Goal: Navigation & Orientation: Find specific page/section

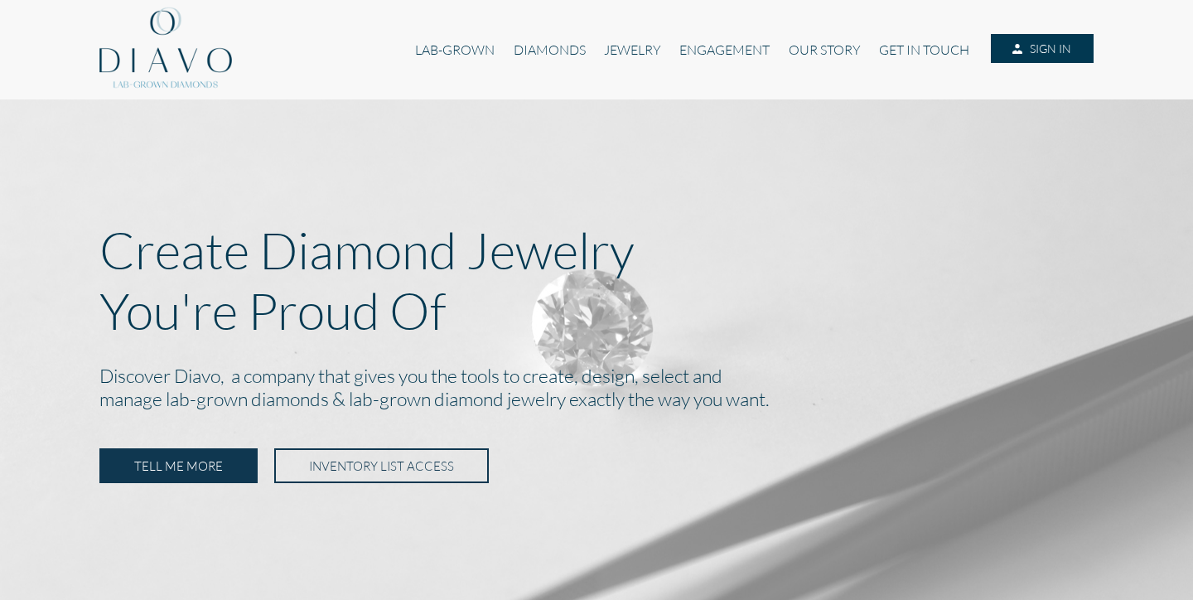
click at [1043, 50] on link "SIGN IN" at bounding box center [1042, 49] width 103 height 30
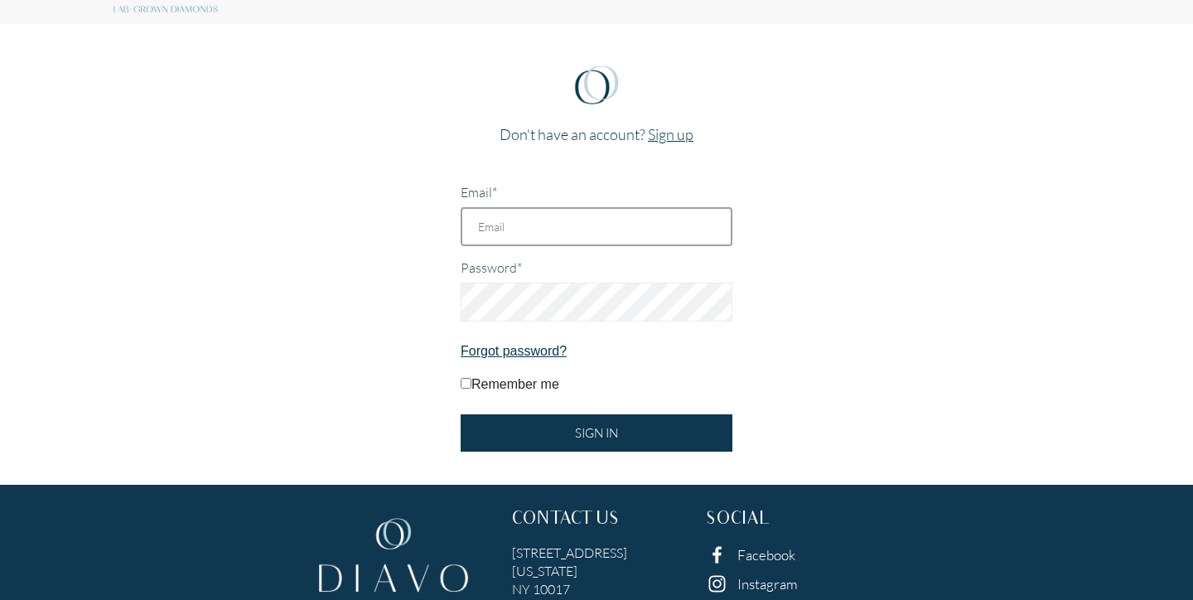
scroll to position [6, 0]
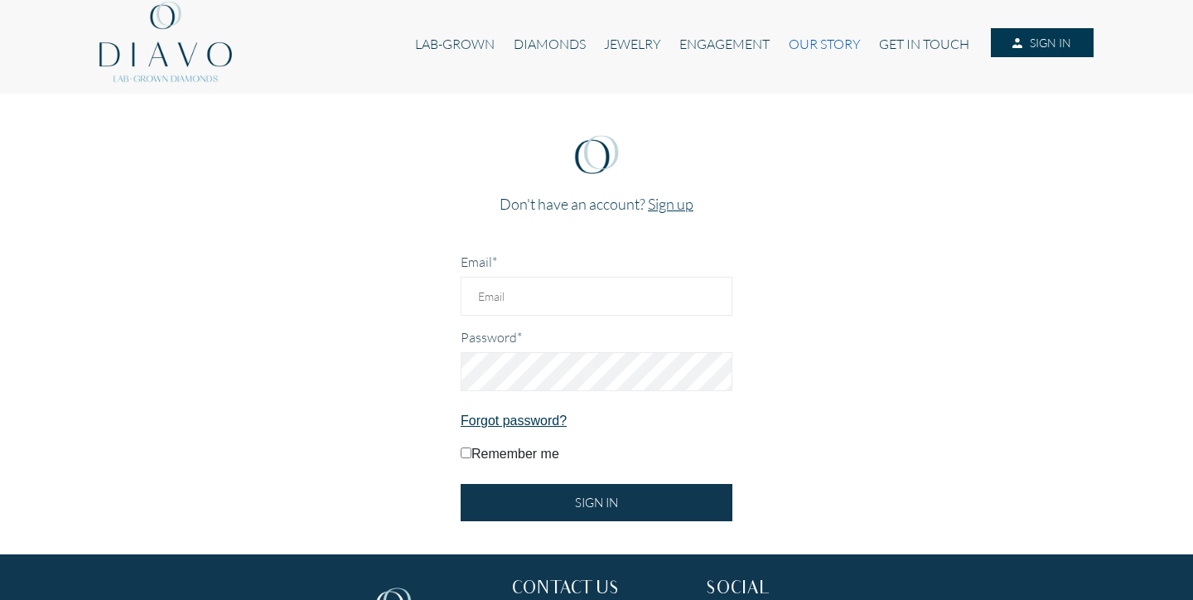
click at [816, 43] on link "OUR STORY" at bounding box center [825, 43] width 90 height 31
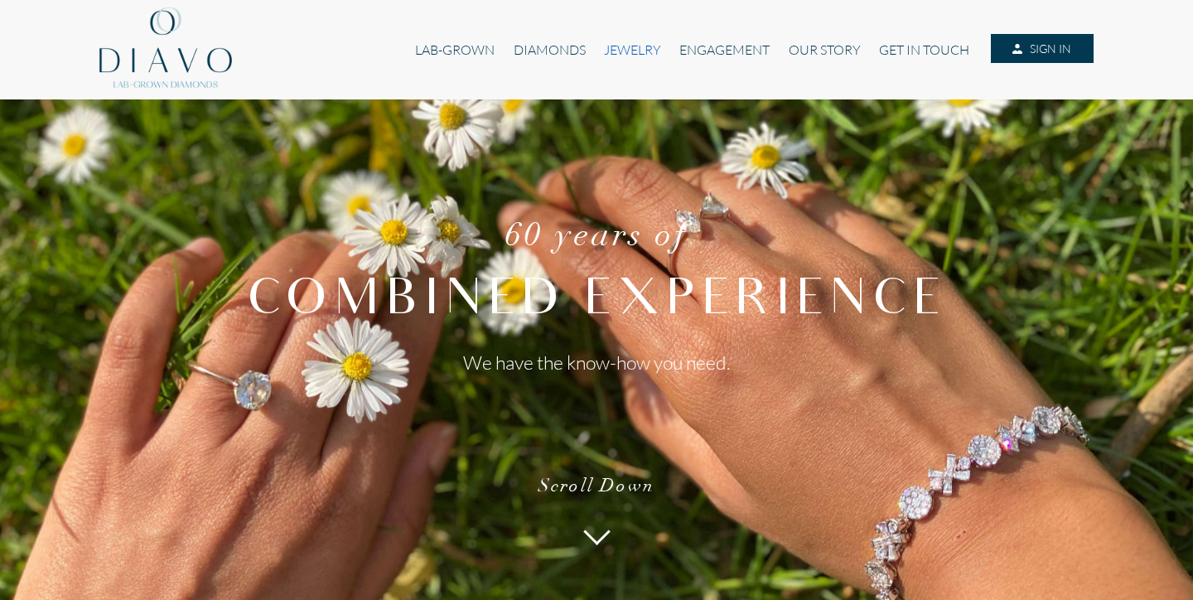
click at [615, 56] on link "JEWELRY" at bounding box center [632, 49] width 75 height 31
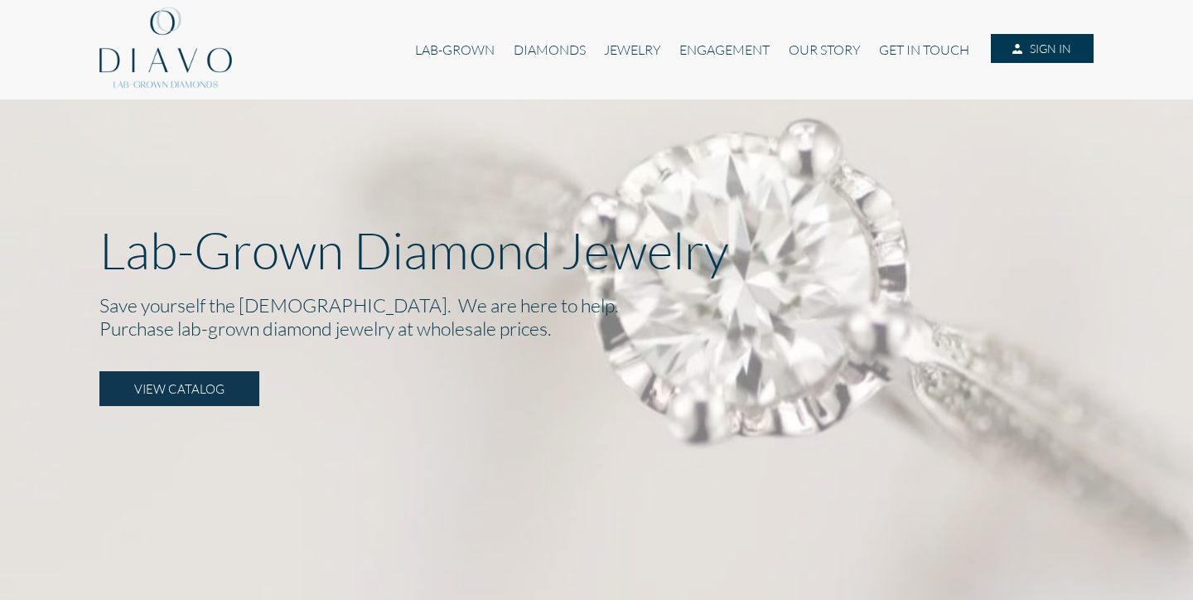
click at [200, 393] on link "VIEW CATALOG" at bounding box center [179, 388] width 160 height 35
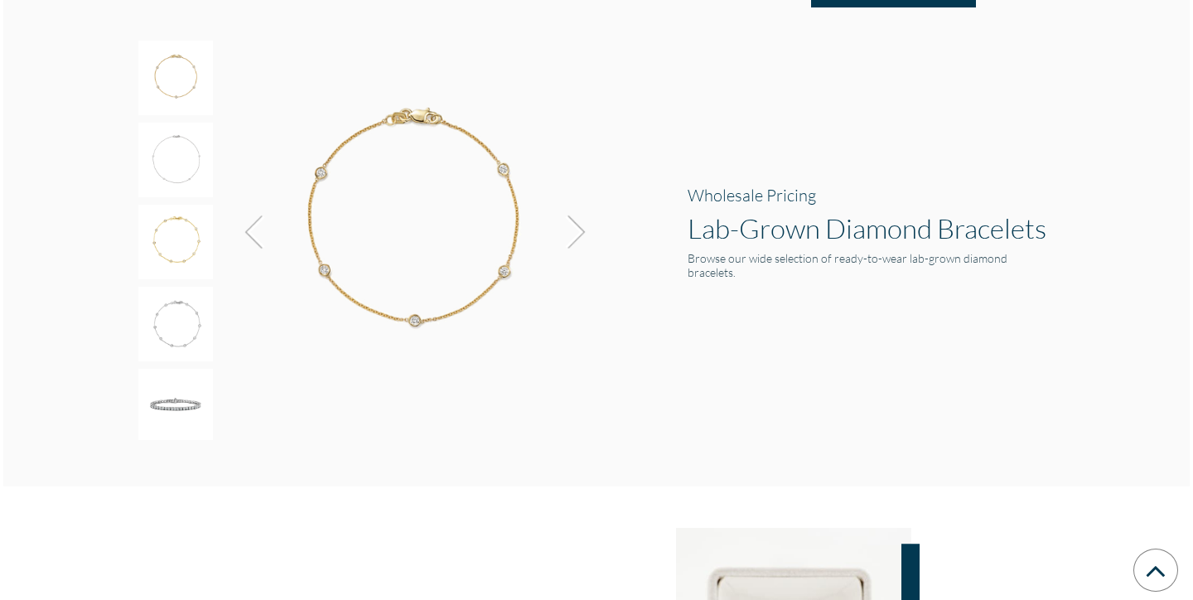
scroll to position [2687, 0]
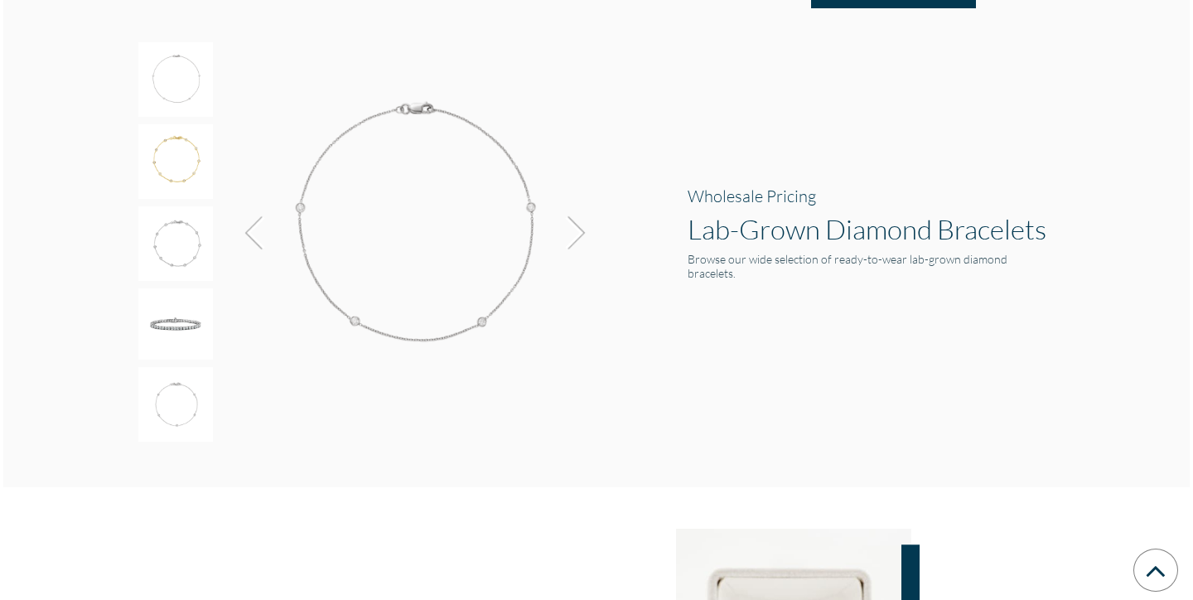
click at [178, 386] on img at bounding box center [175, 404] width 75 height 75
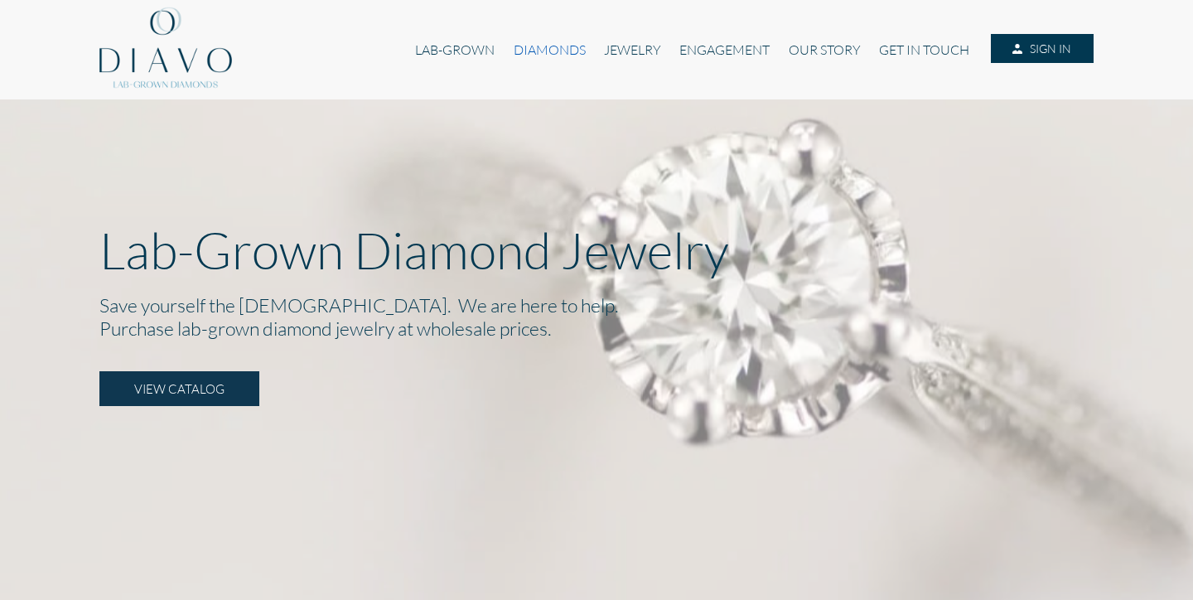
scroll to position [0, 0]
click at [525, 43] on link "DIAMONDS" at bounding box center [550, 49] width 90 height 31
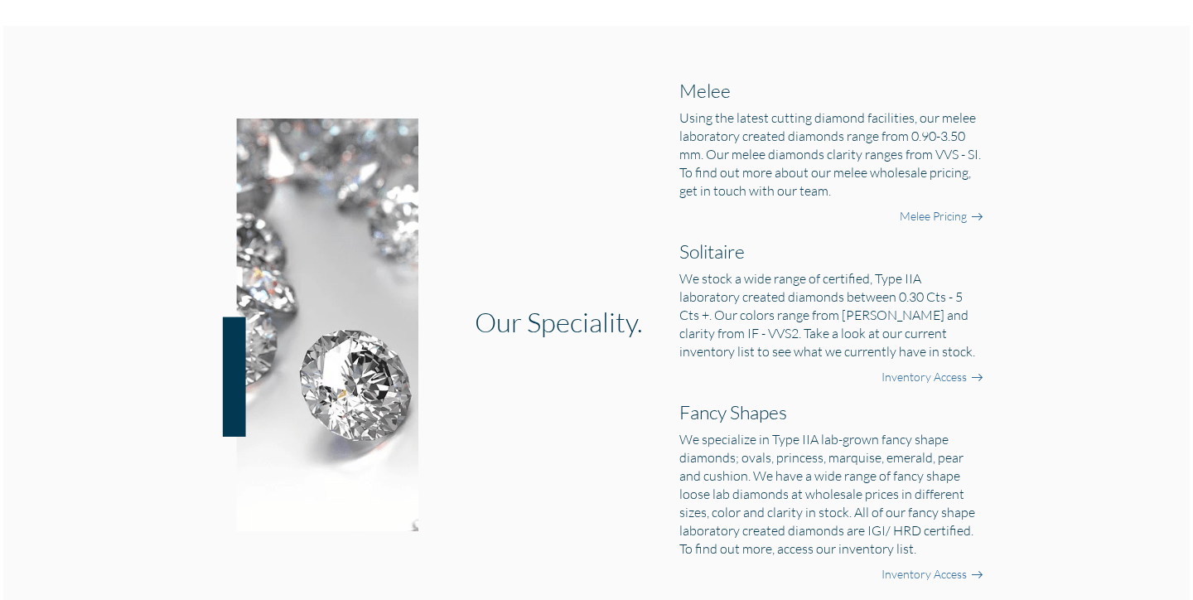
scroll to position [515, 0]
click at [955, 220] on link "Melee Pricing" at bounding box center [933, 215] width 67 height 17
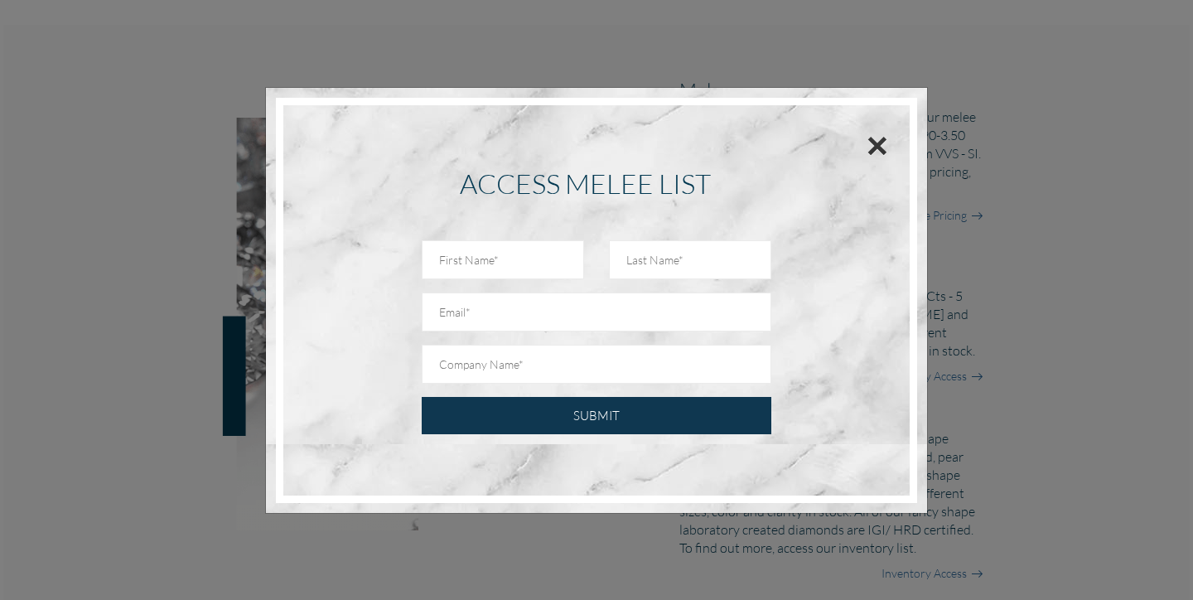
click at [876, 144] on button "×" at bounding box center [878, 145] width 22 height 37
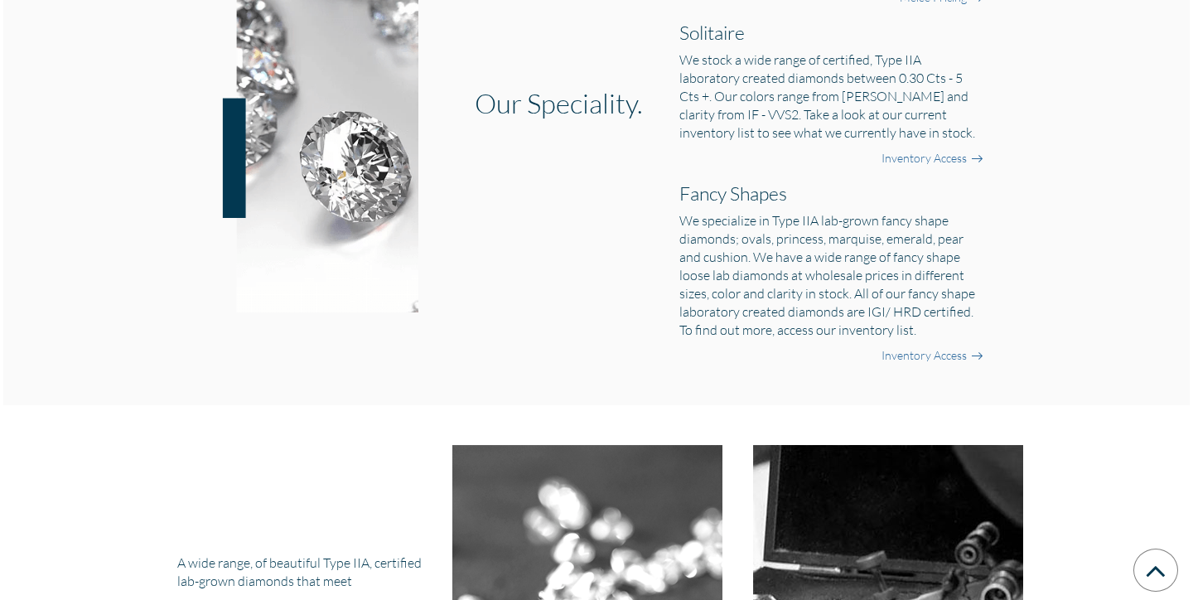
scroll to position [728, 0]
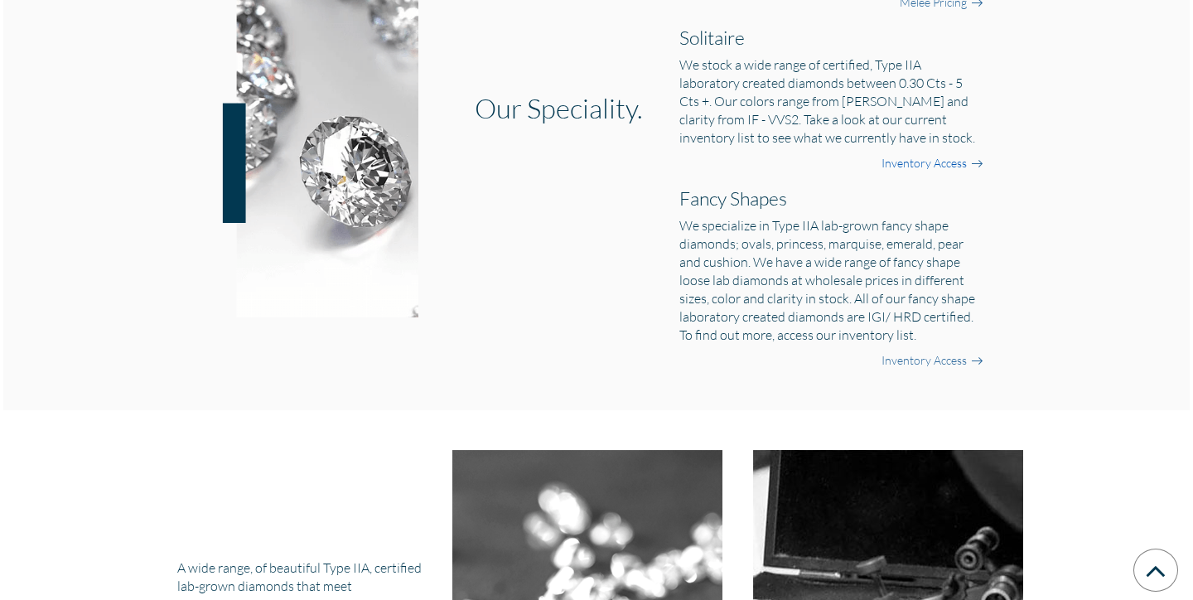
click at [931, 167] on link "Inventory Access" at bounding box center [924, 163] width 85 height 17
